Goal: Navigation & Orientation: Find specific page/section

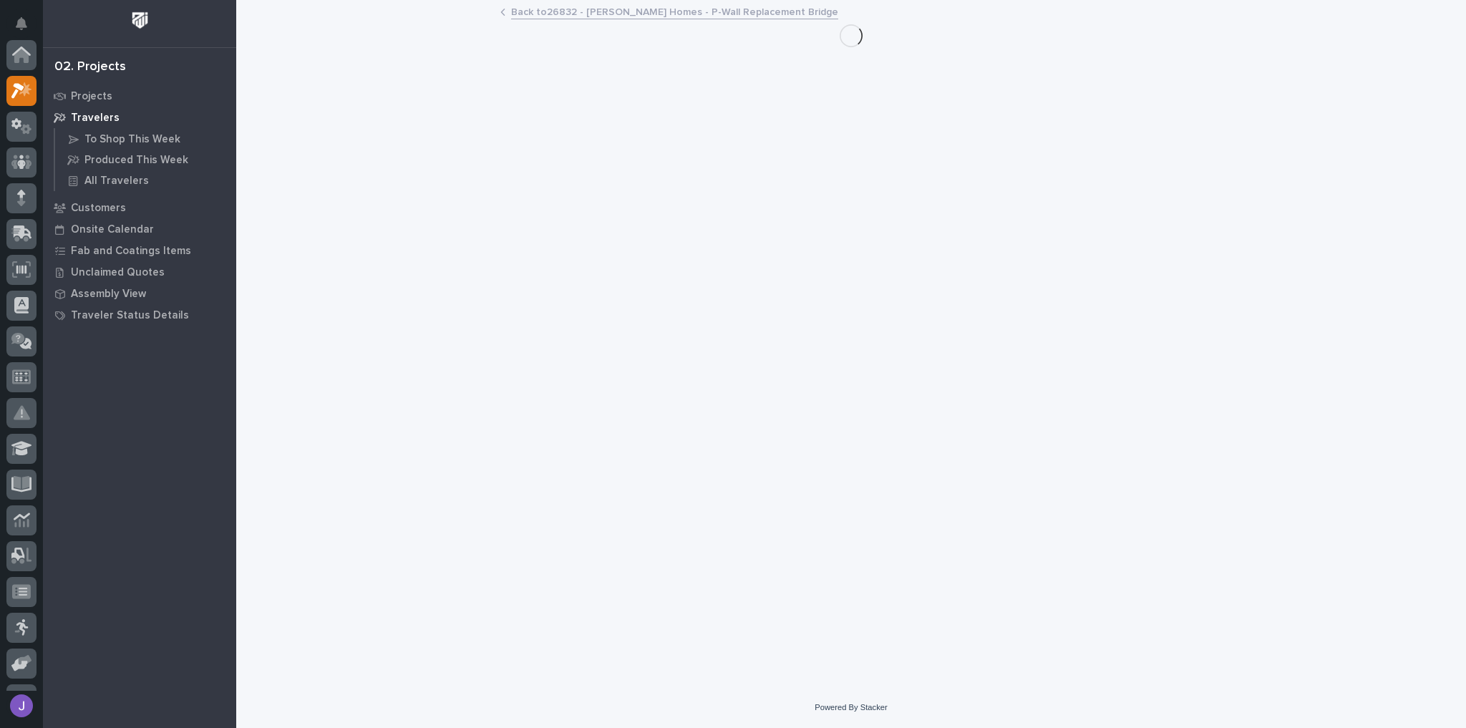
scroll to position [39, 0]
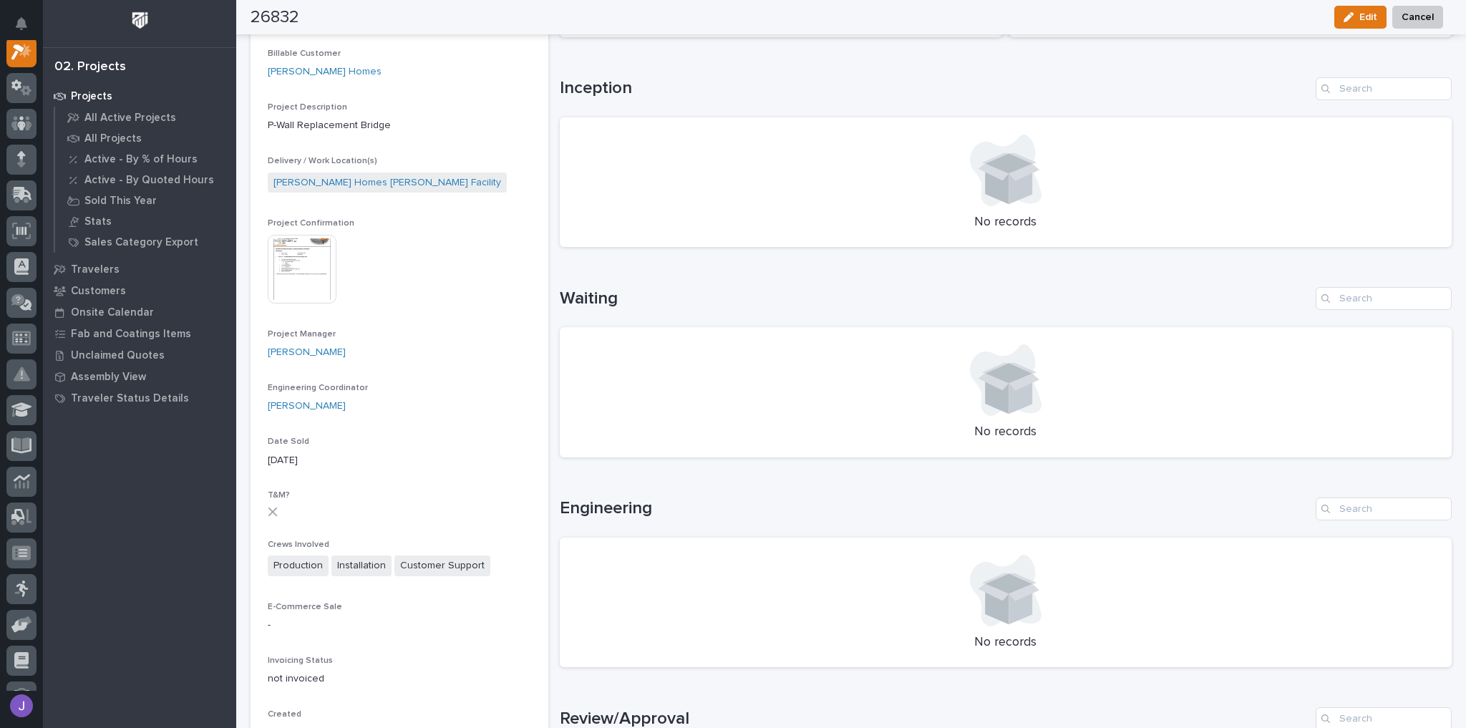
scroll to position [54, 0]
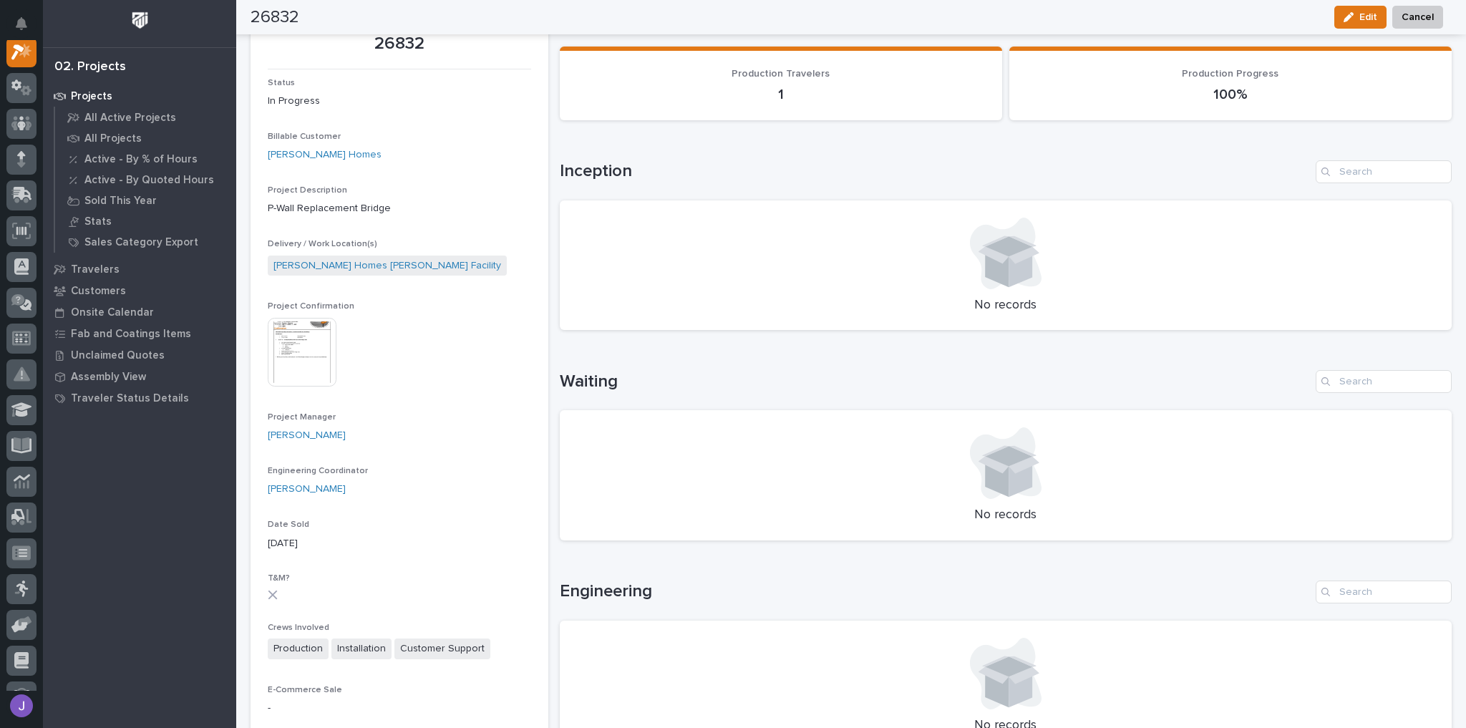
click at [285, 353] on img at bounding box center [302, 352] width 69 height 69
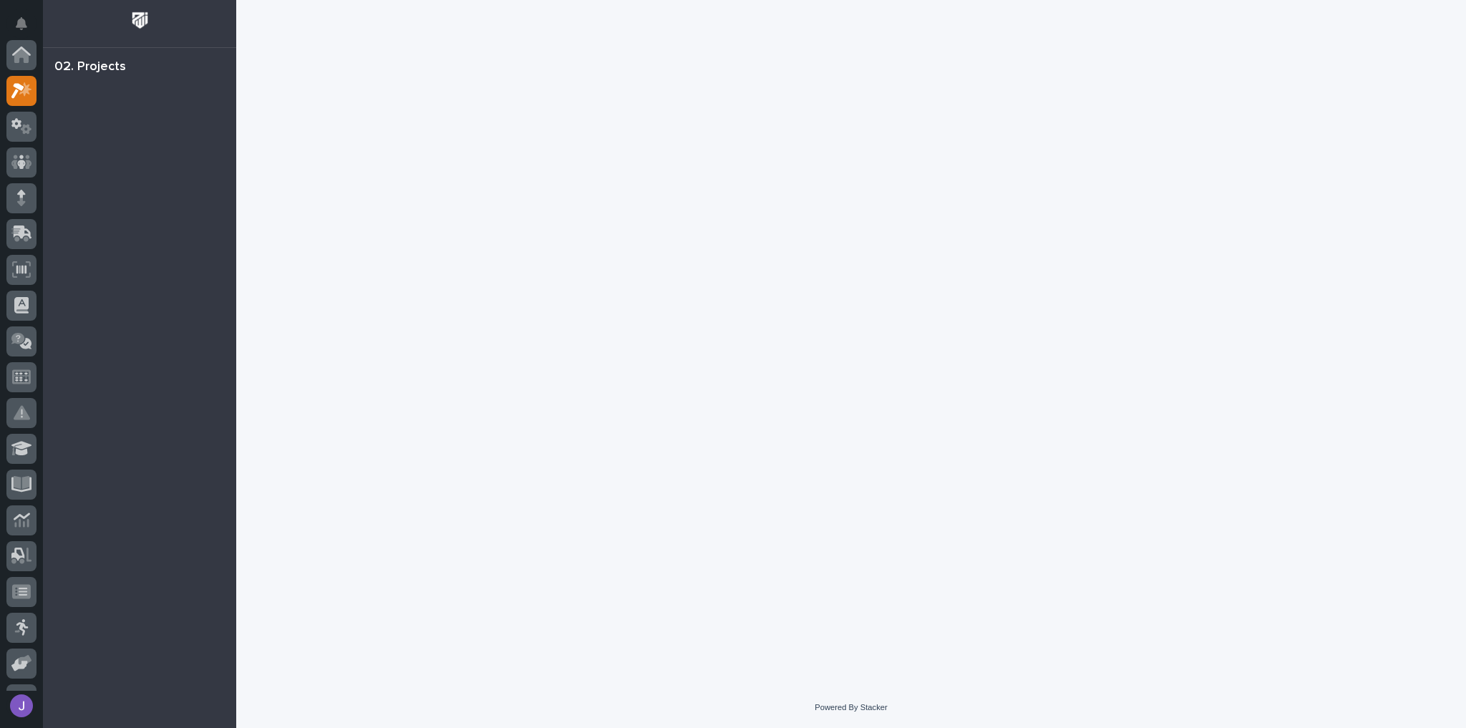
scroll to position [36, 0]
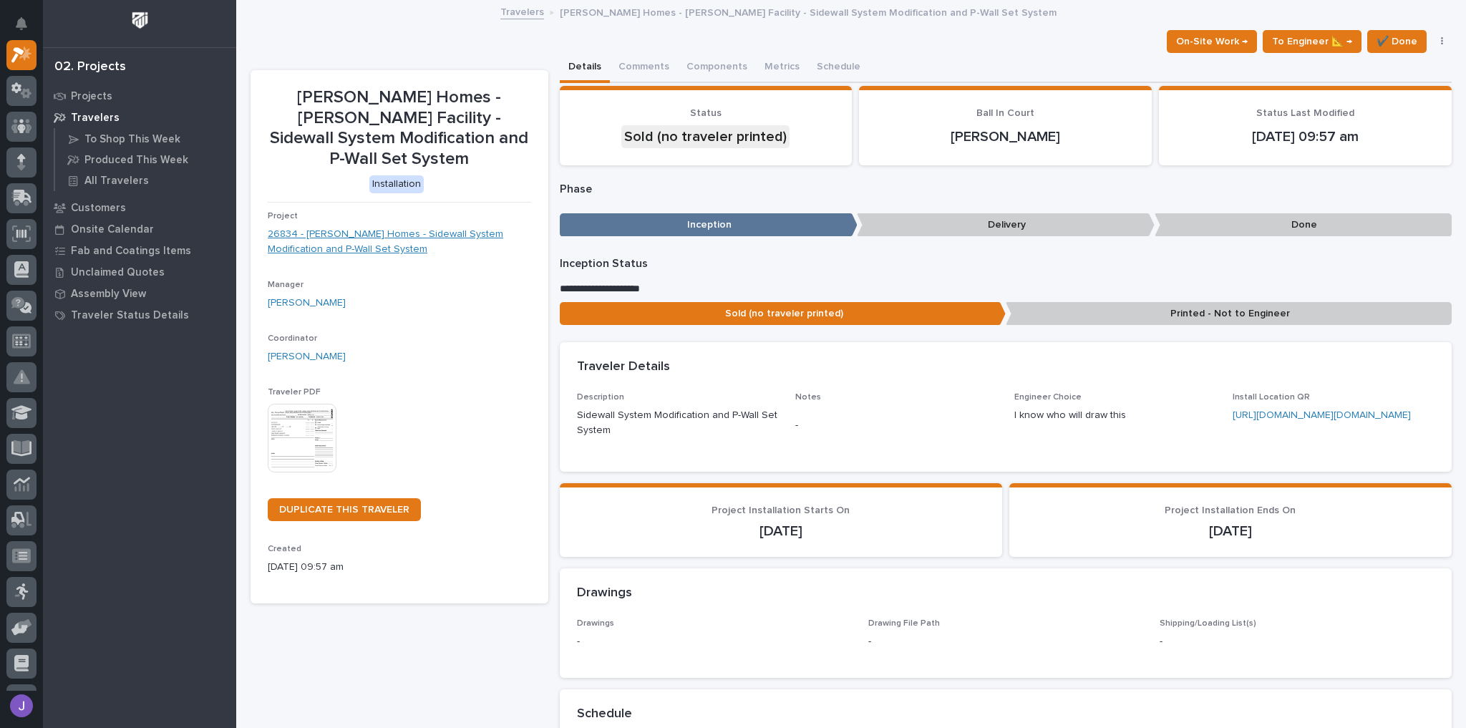
click at [378, 227] on link "26834 - [PERSON_NAME] Homes - Sidewall System Modification and P-Wall Set System" at bounding box center [399, 242] width 263 height 30
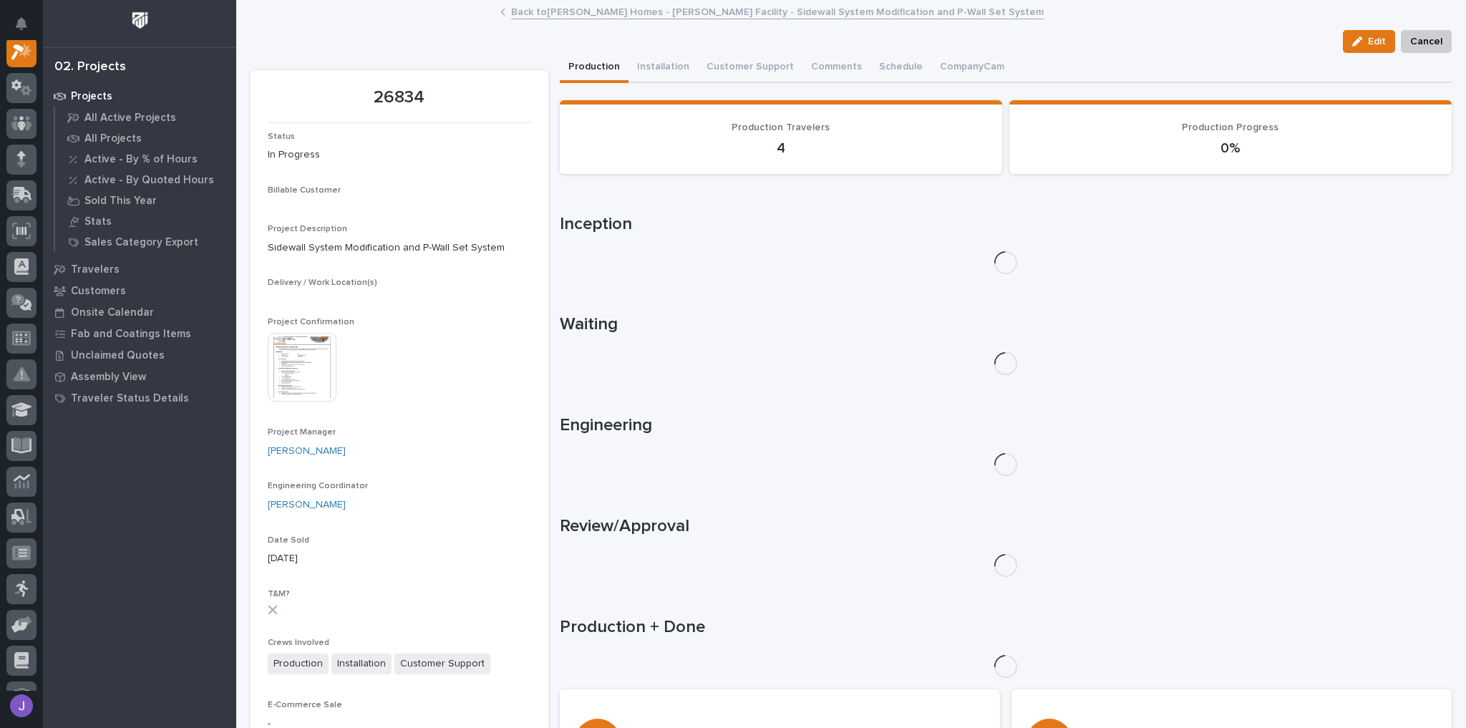
scroll to position [36, 0]
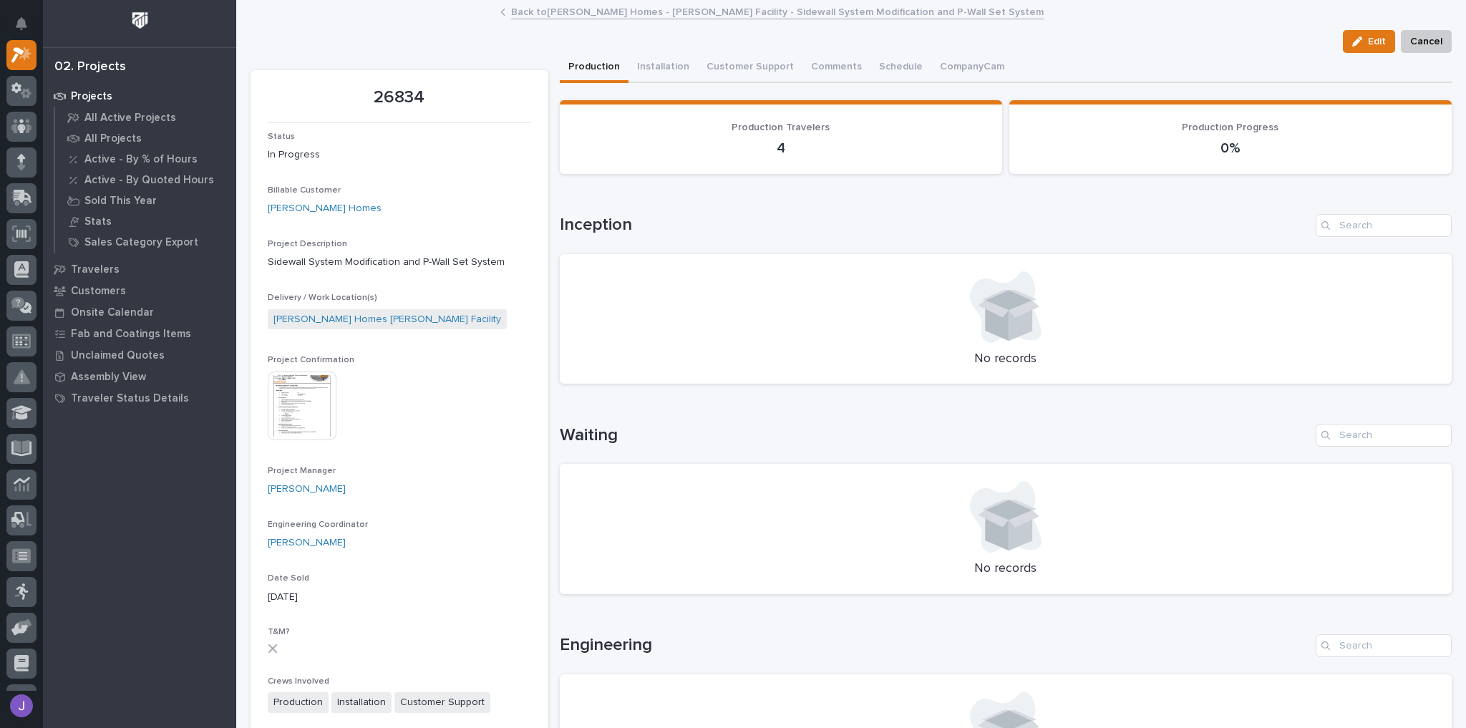
click at [324, 412] on img at bounding box center [302, 405] width 69 height 69
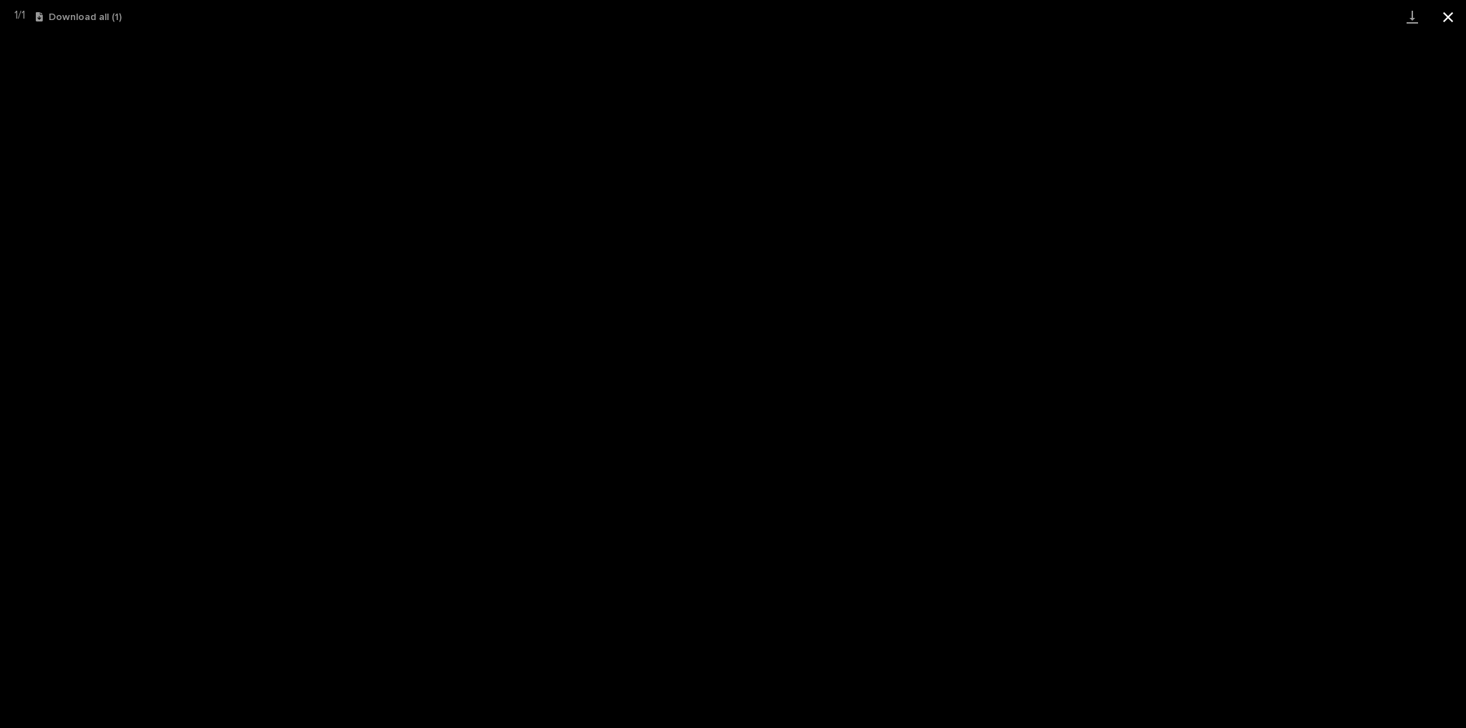
drag, startPoint x: 1449, startPoint y: 22, endPoint x: 1438, endPoint y: 23, distance: 11.5
click at [1449, 22] on button "Close gallery" at bounding box center [1448, 17] width 36 height 34
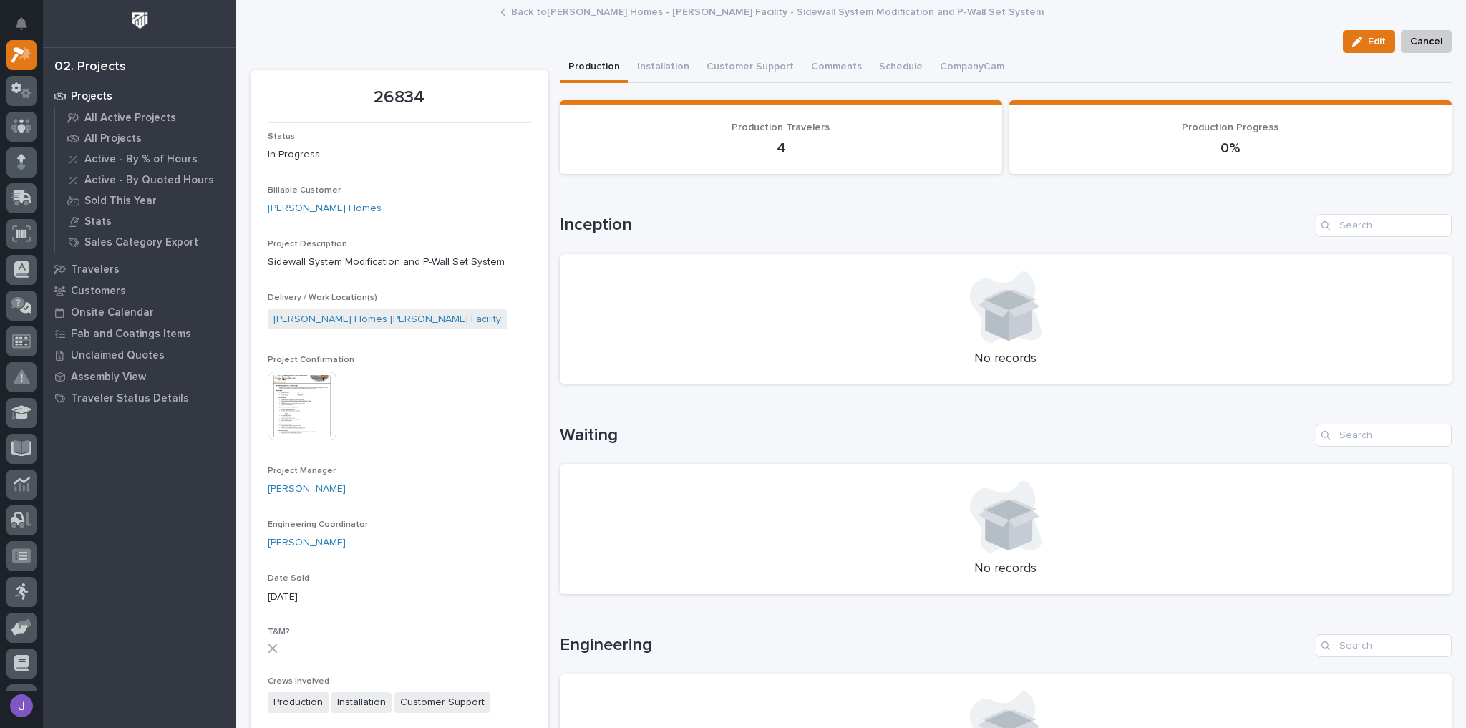
click at [315, 404] on img at bounding box center [302, 405] width 69 height 69
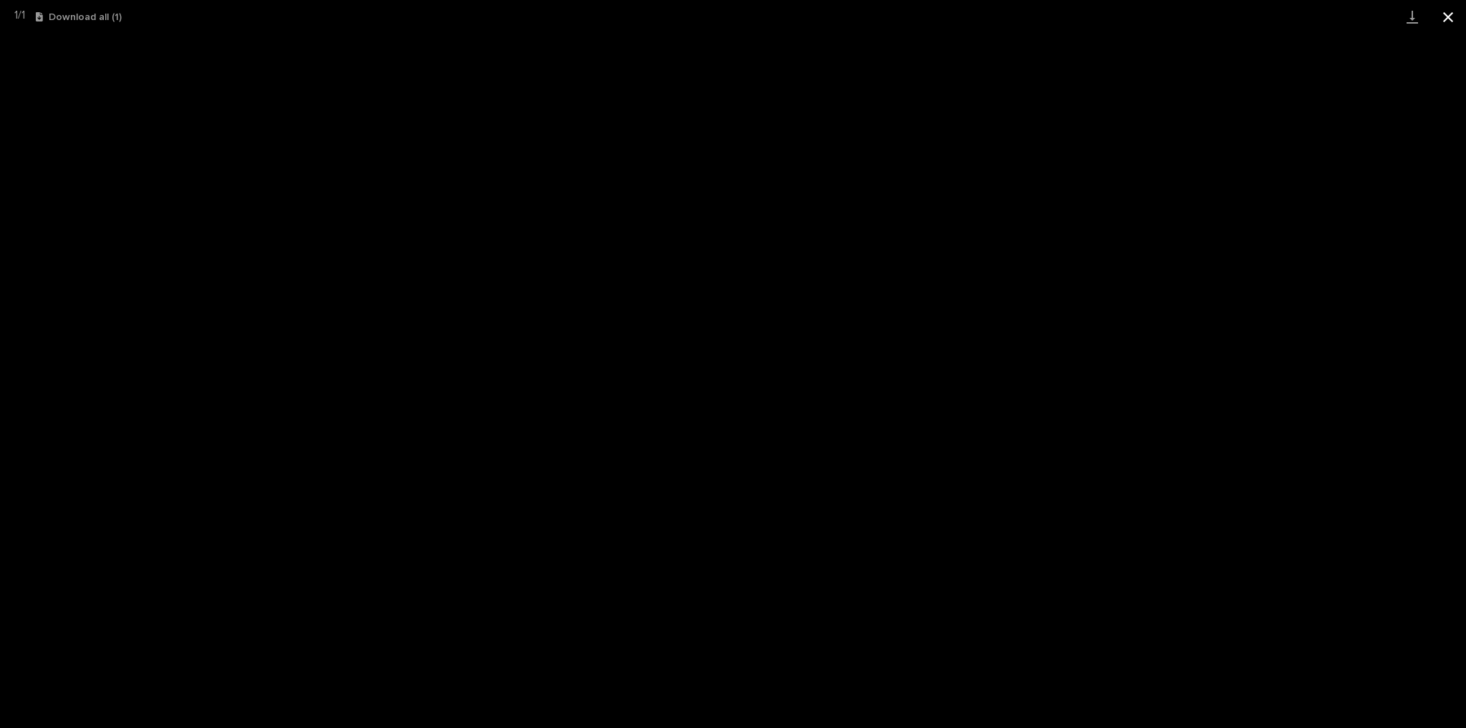
click at [1446, 18] on button "Close gallery" at bounding box center [1448, 17] width 36 height 34
